Goal: Check status: Check status

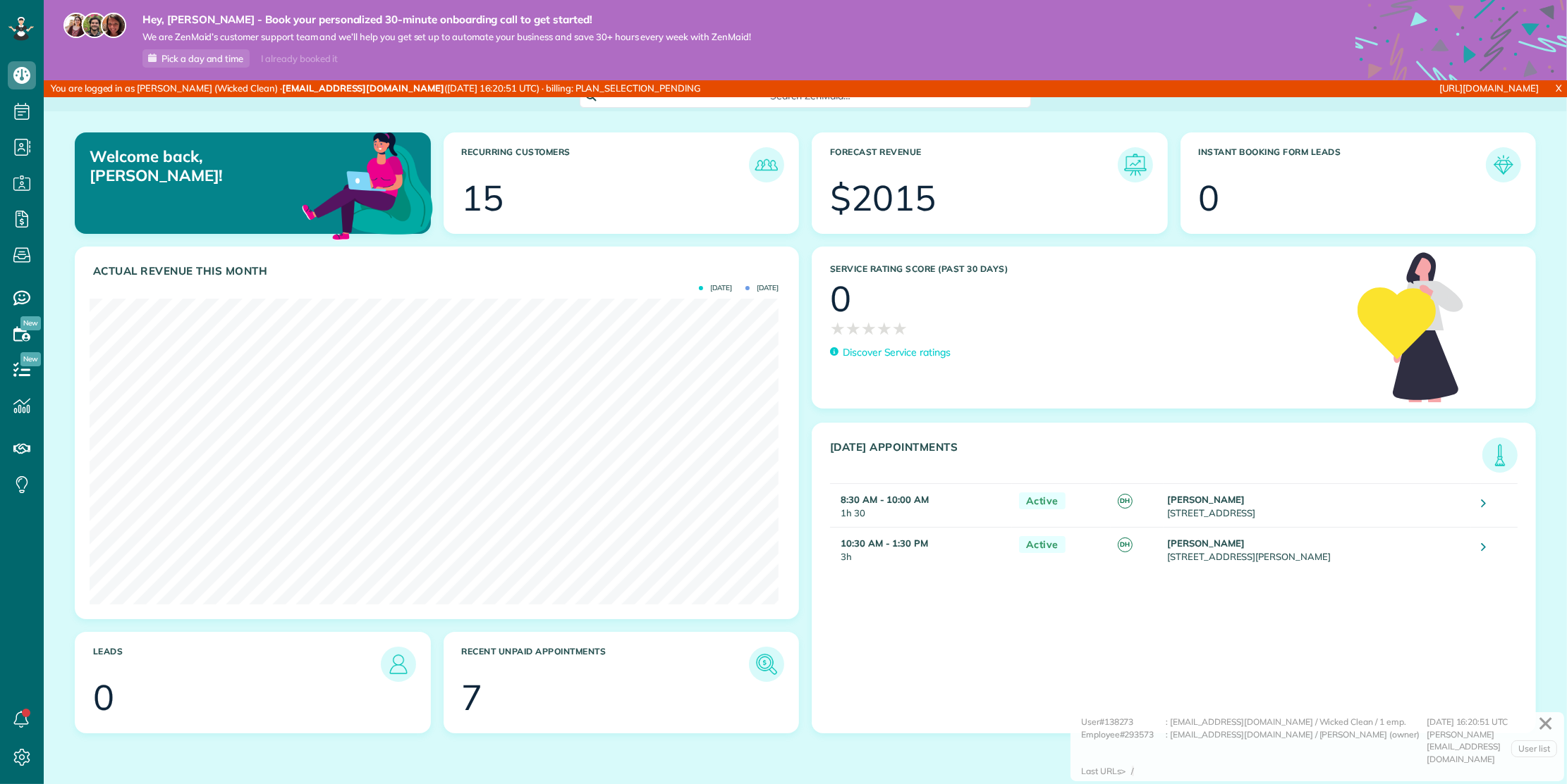
scroll to position [306, 688]
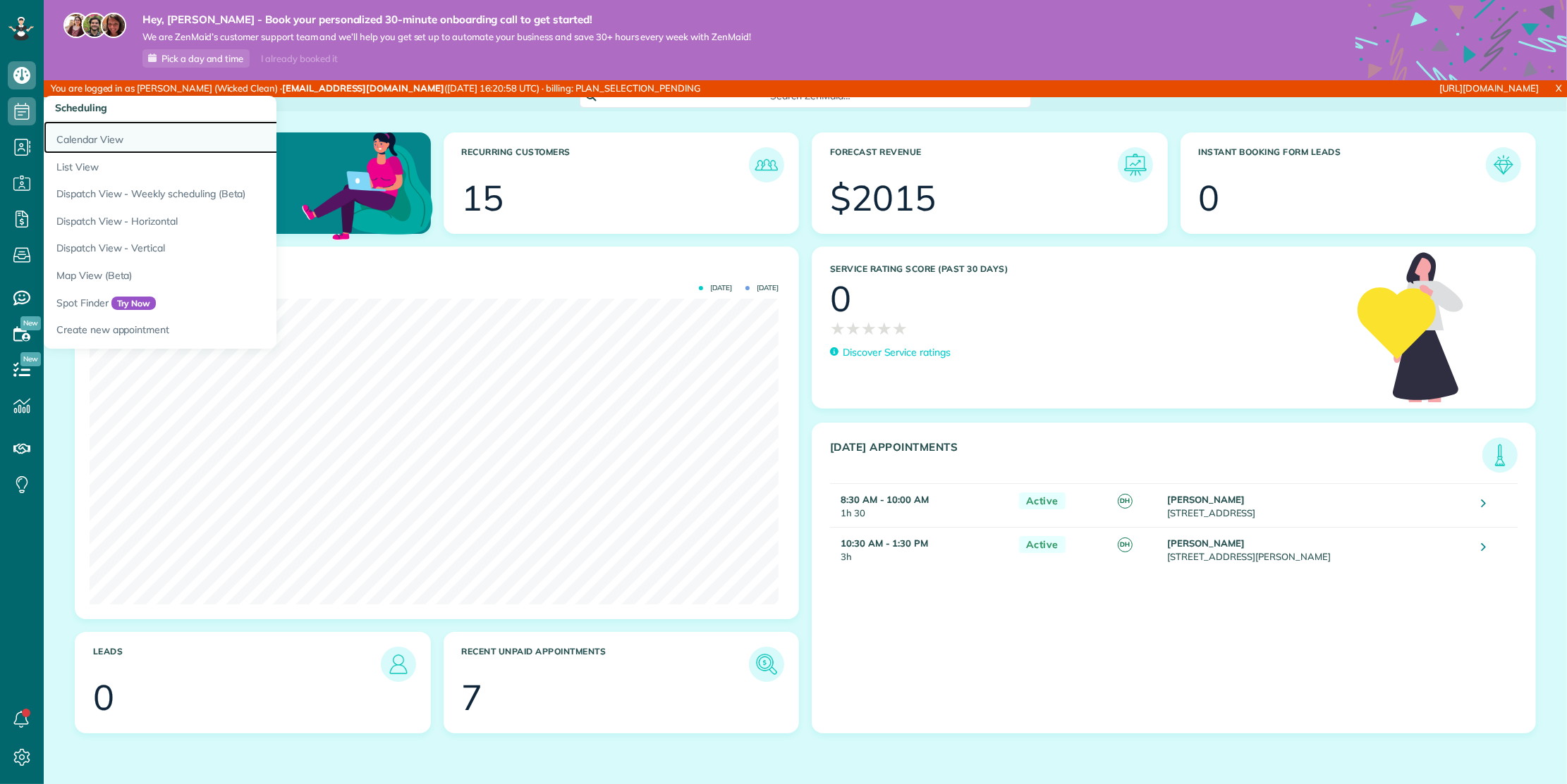
click at [73, 131] on link "Calendar View" at bounding box center [220, 137] width 352 height 33
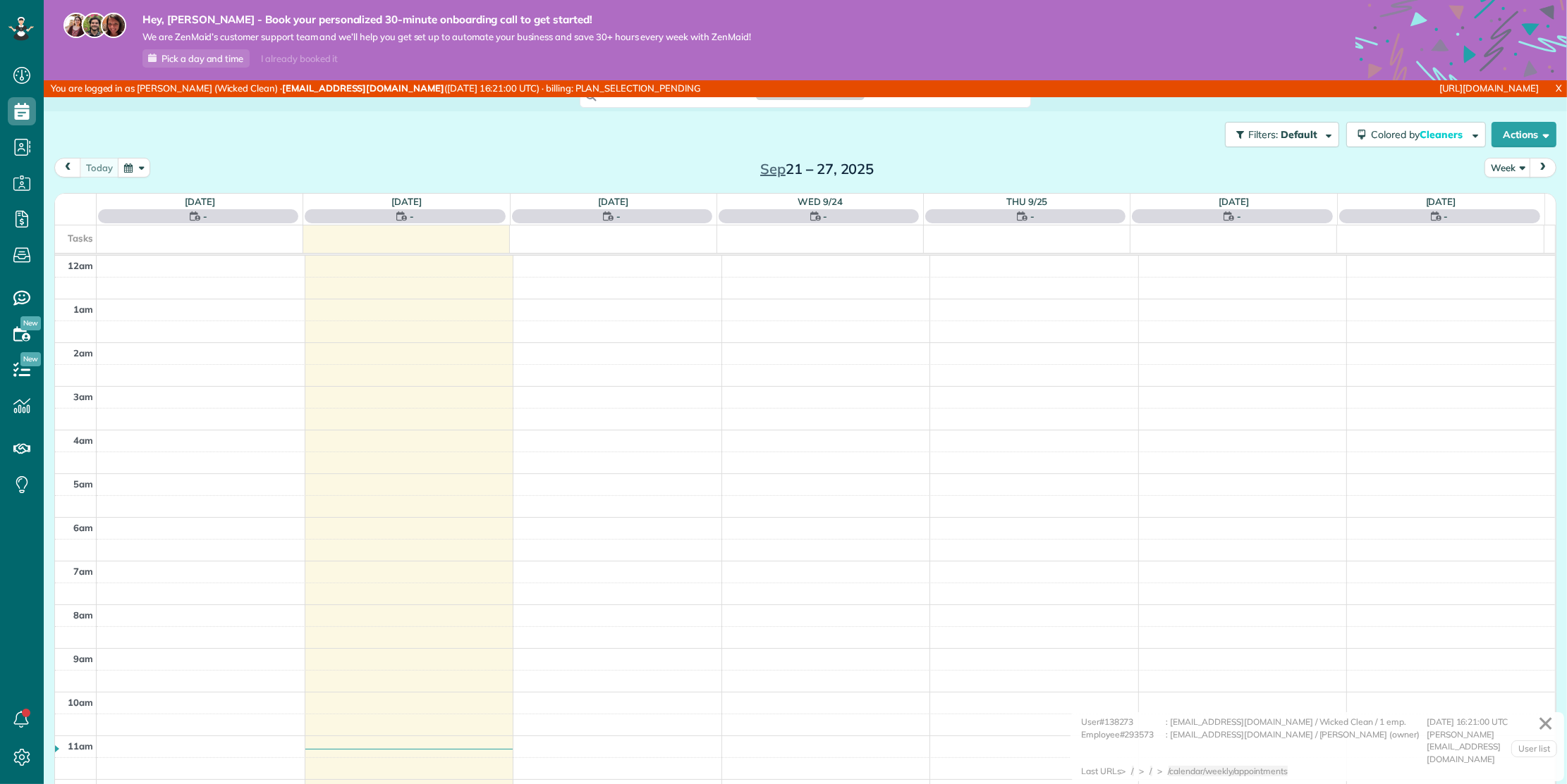
scroll to position [305, 0]
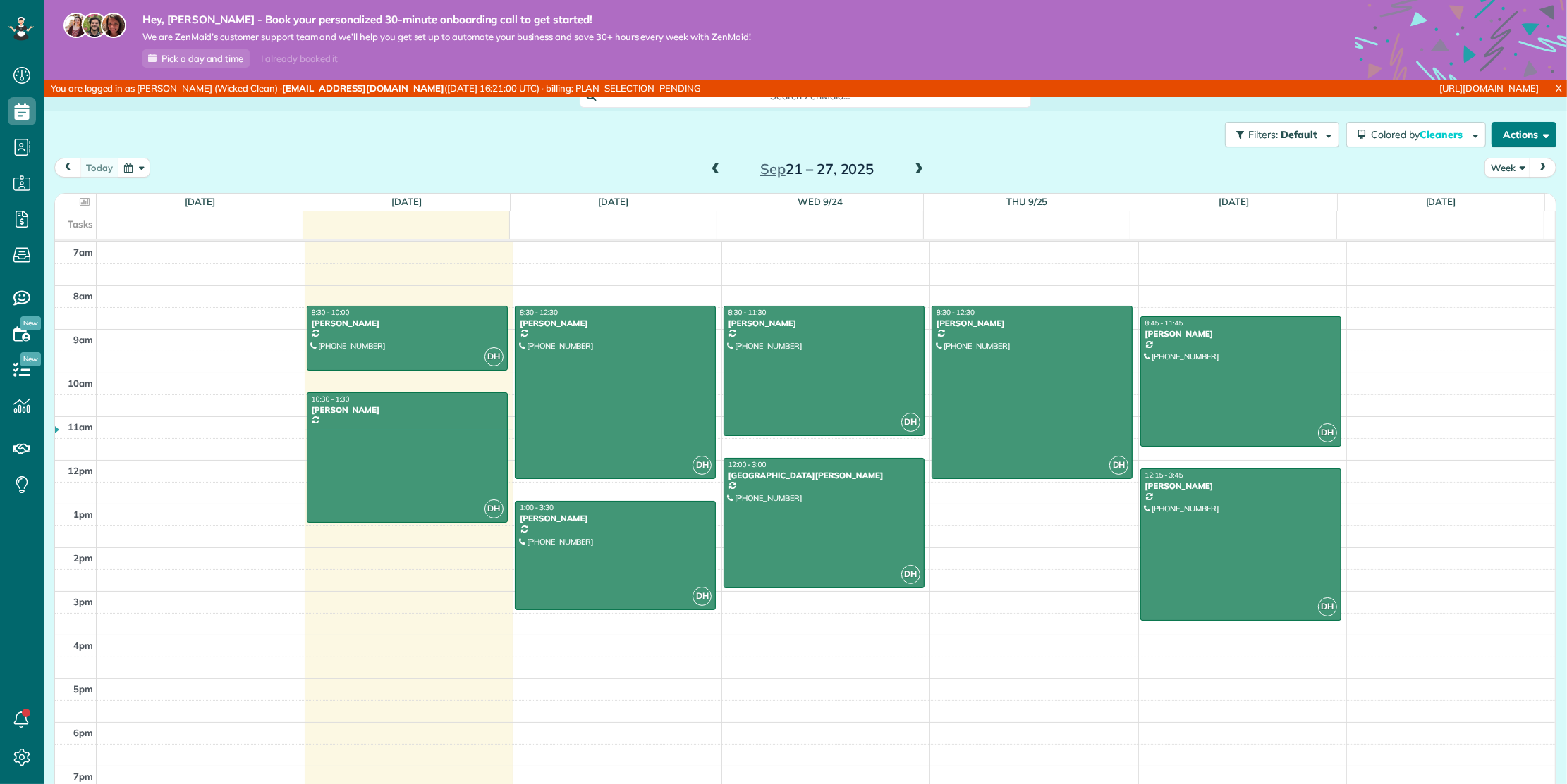
click at [1508, 134] on button "Actions" at bounding box center [1524, 135] width 65 height 26
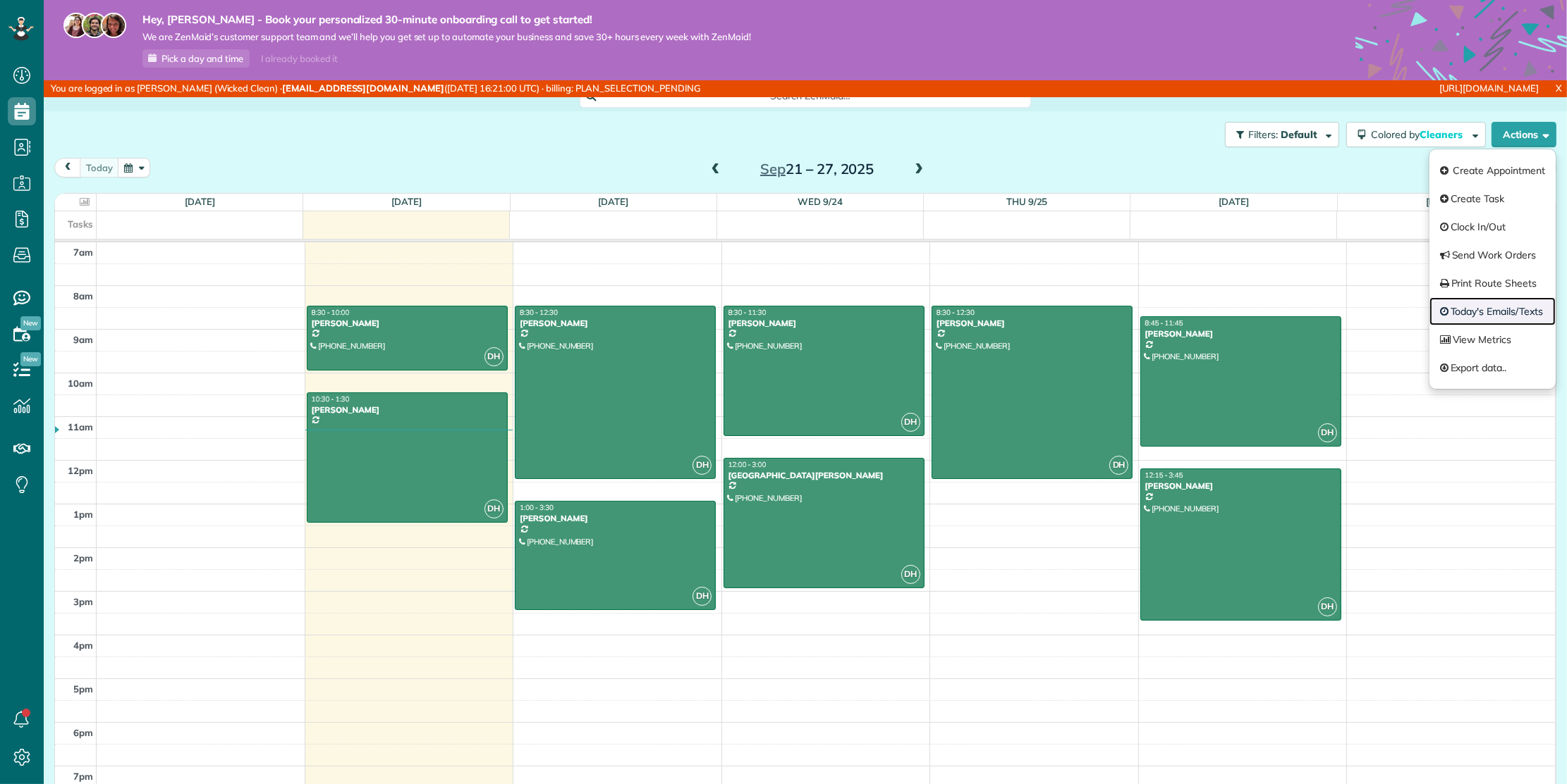
click at [1468, 304] on link "Today's Emails/Texts" at bounding box center [1492, 311] width 126 height 28
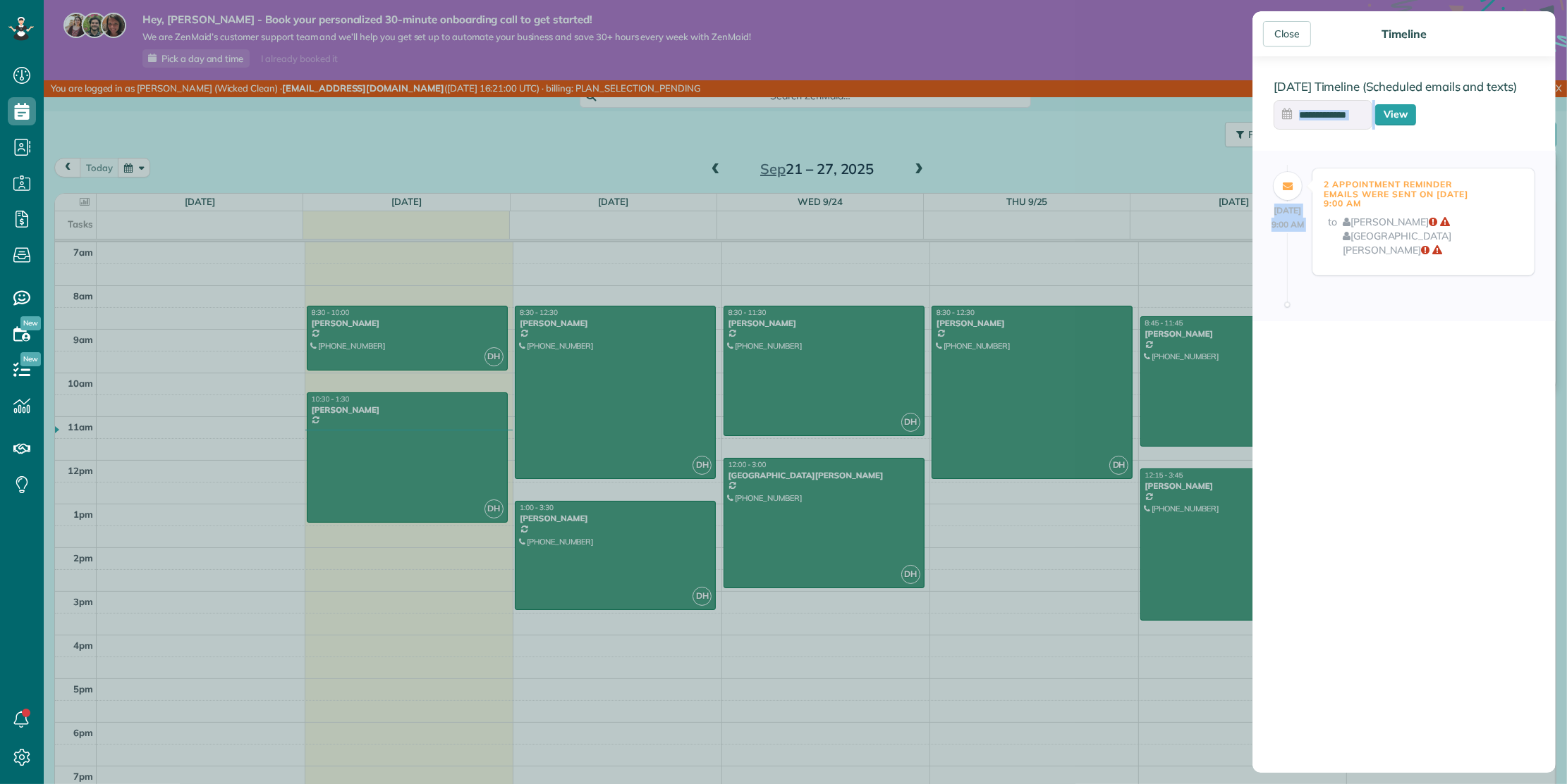
drag, startPoint x: 1346, startPoint y: 127, endPoint x: 1340, endPoint y: 119, distance: 10.0
click at [1345, 125] on div "[DATE] Timeline (Scheduled emails and texts) View [DATE] 9:00 AM 2 Appointment …" at bounding box center [1404, 415] width 303 height 717
click at [1340, 119] on input "text" at bounding box center [1322, 115] width 99 height 29
drag, startPoint x: 1300, startPoint y: 253, endPoint x: 1312, endPoint y: 240, distance: 17.7
click at [1299, 253] on link "21" at bounding box center [1294, 257] width 22 height 22
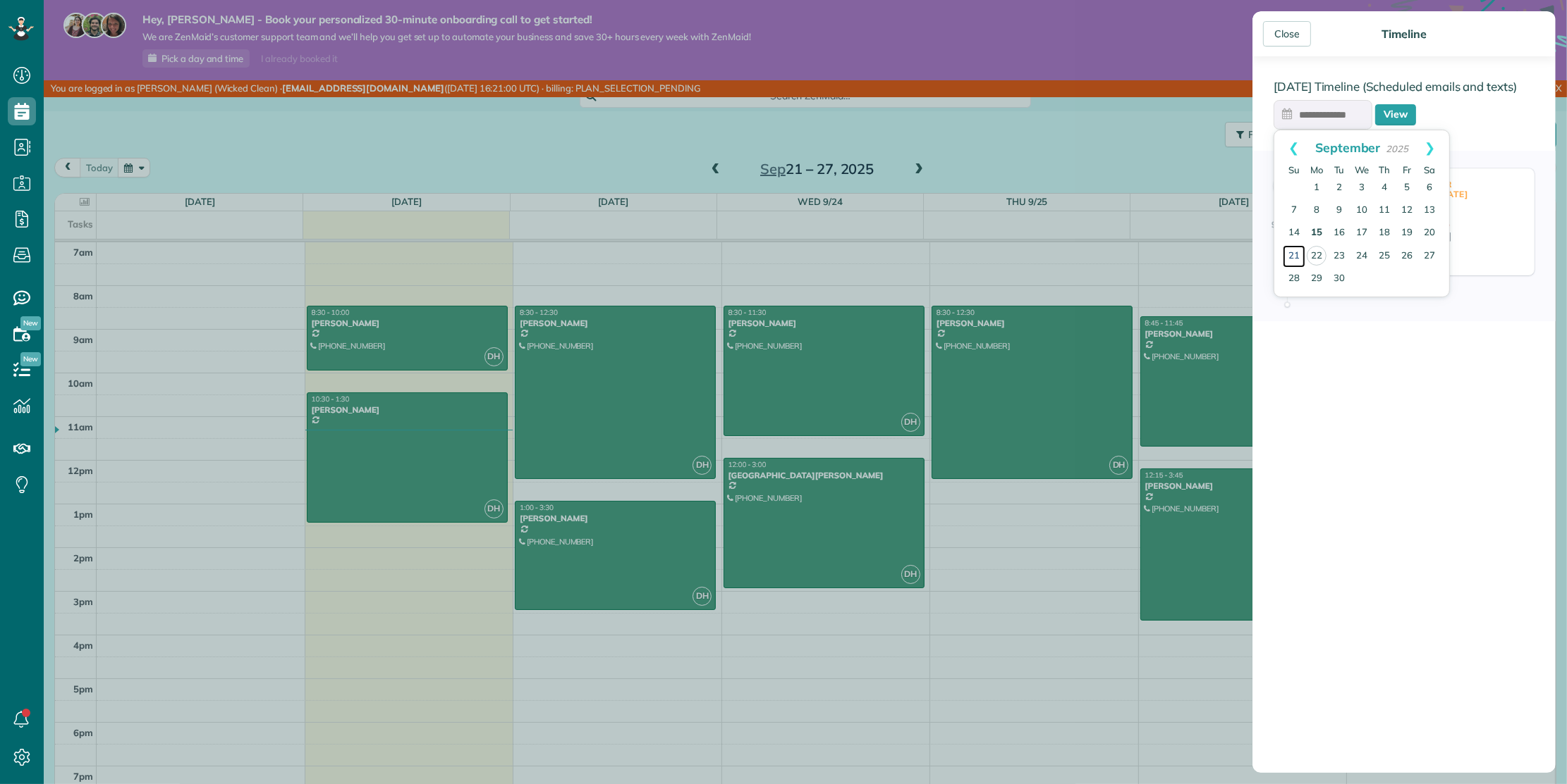
type input "**********"
drag, startPoint x: 1407, startPoint y: 131, endPoint x: 1402, endPoint y: 119, distance: 13.0
click at [1407, 126] on div "**********" at bounding box center [1404, 415] width 303 height 717
click at [1402, 119] on link "View" at bounding box center [1395, 114] width 41 height 21
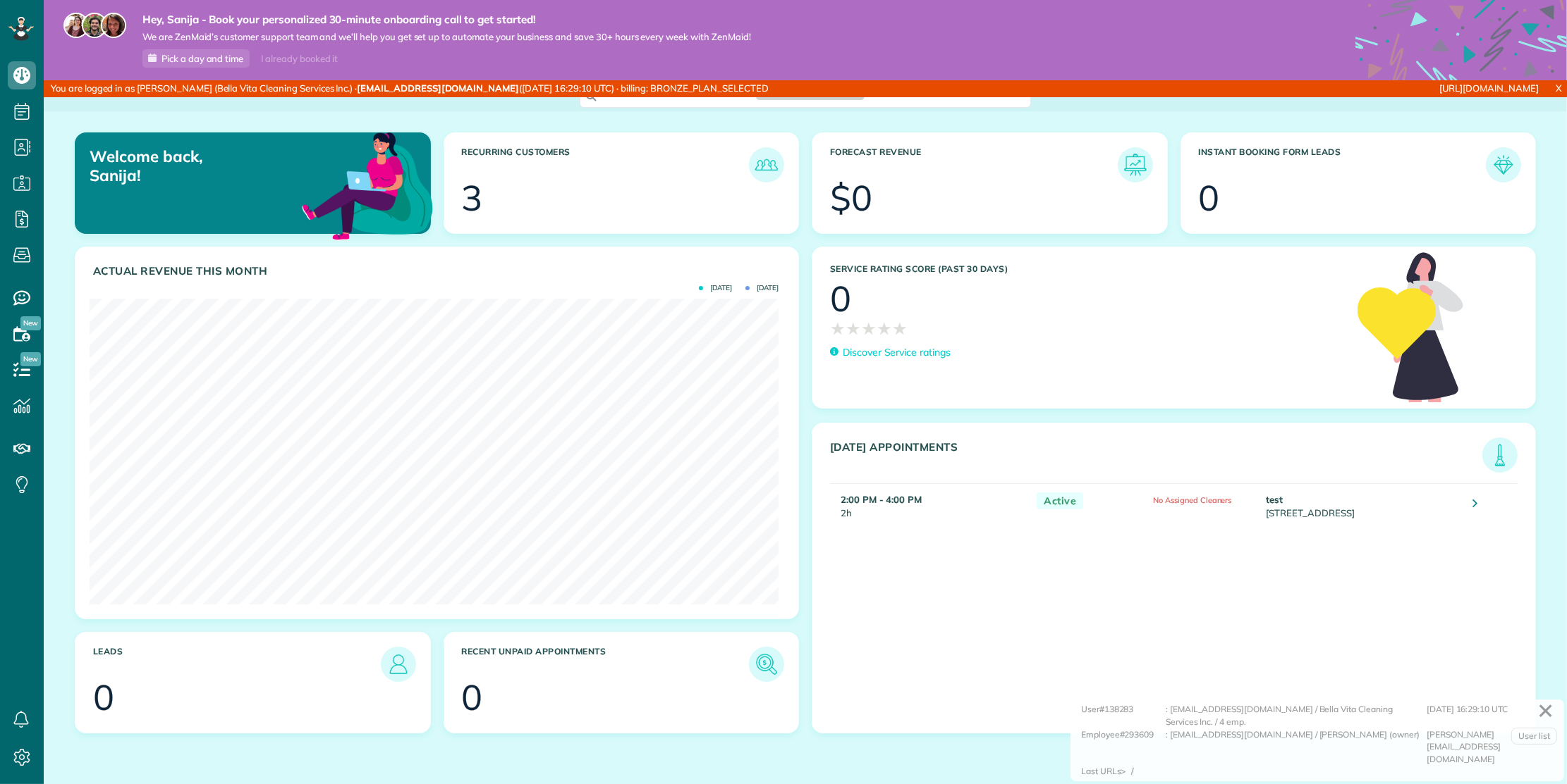
scroll to position [306, 688]
click at [26, 754] on icon at bounding box center [21, 757] width 28 height 28
